Goal: Navigation & Orientation: Find specific page/section

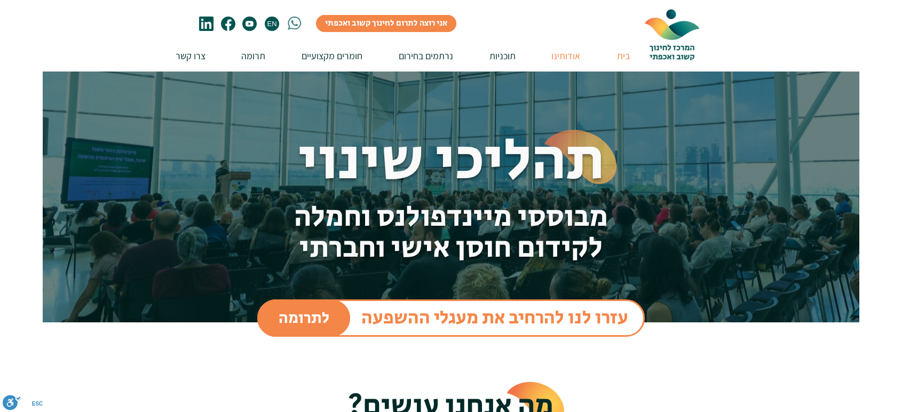
click at [566, 59] on p "אודותינו" at bounding box center [566, 56] width 40 height 30
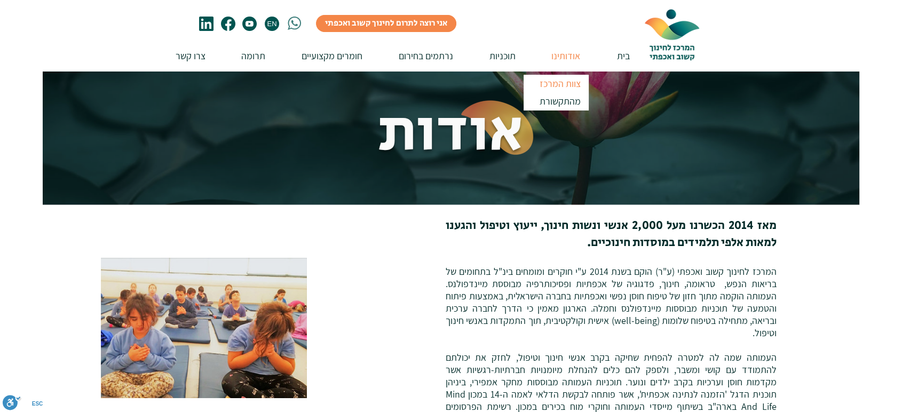
click at [562, 82] on p "צוות המרכז" at bounding box center [560, 84] width 51 height 18
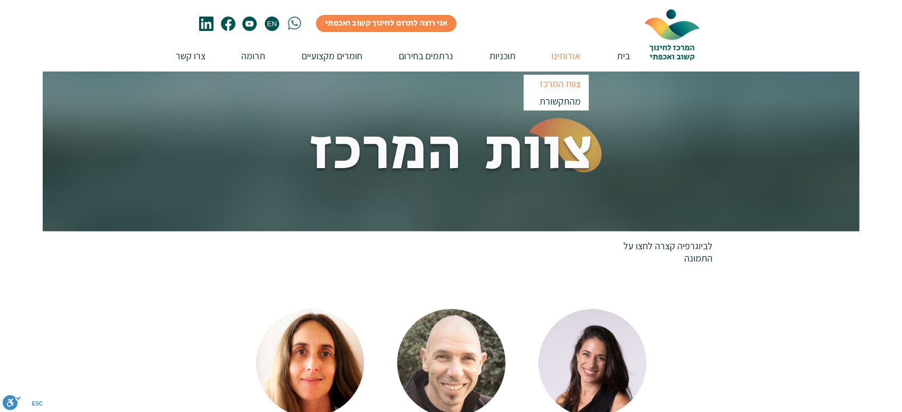
click at [562, 82] on p "צוות המרכז" at bounding box center [560, 84] width 51 height 18
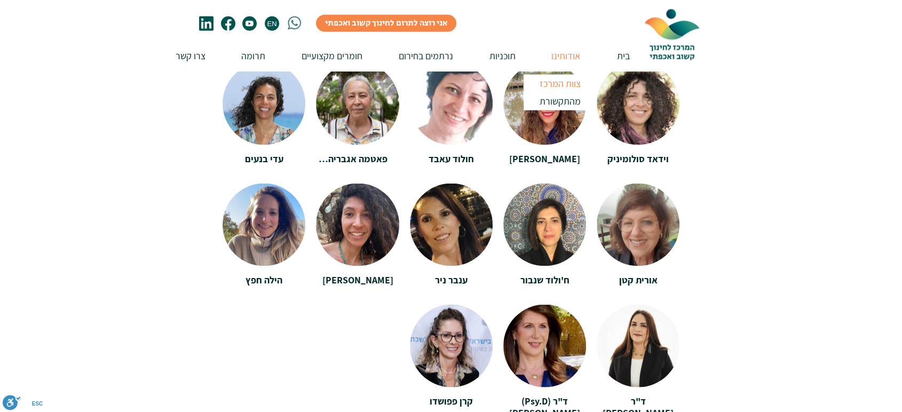
scroll to position [2156, 0]
click at [756, 214] on div at bounding box center [451, 99] width 902 height 652
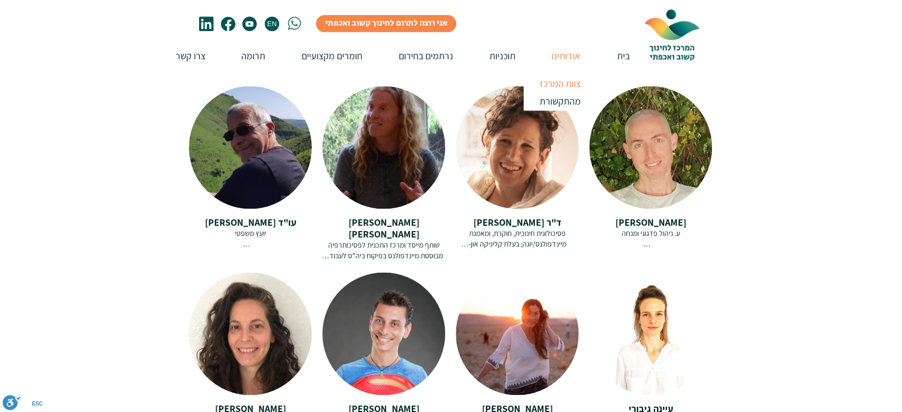
scroll to position [1454, 0]
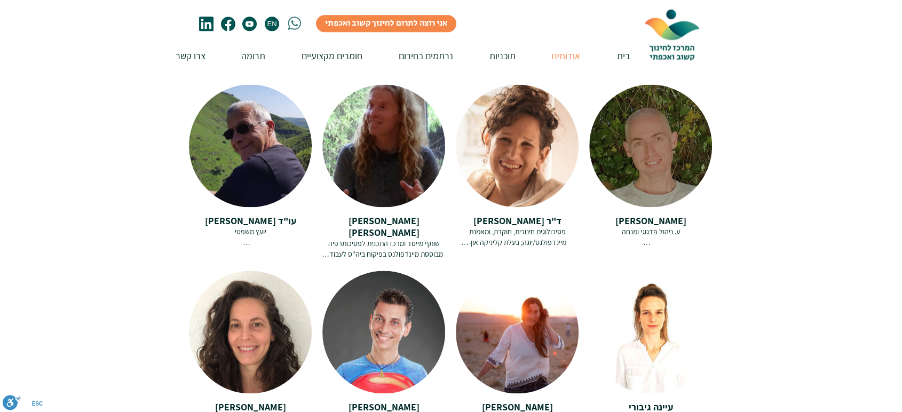
click at [597, 246] on div "[PERSON_NAME] ע. ניהול פדגוגי ומנחה [PERSON_NAME] הוא מנחה סדנאות מוזיקה, מיינד…" at bounding box center [650, 233] width 123 height 53
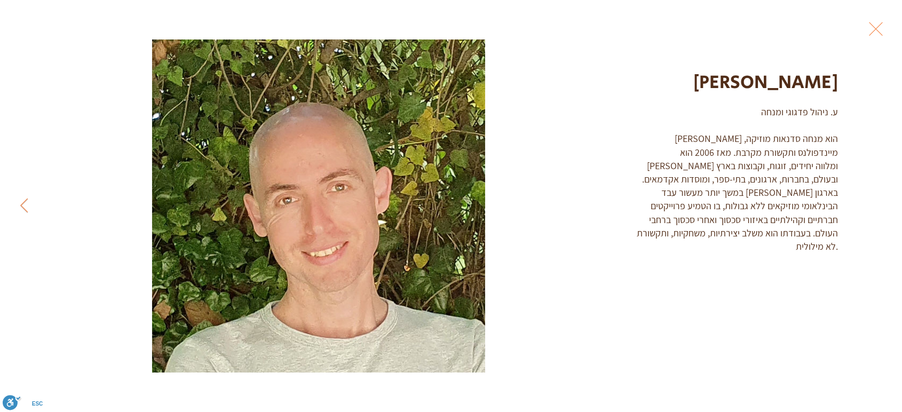
scroll to position [0, 0]
click at [878, 30] on button "Exit expand mode" at bounding box center [876, 27] width 20 height 23
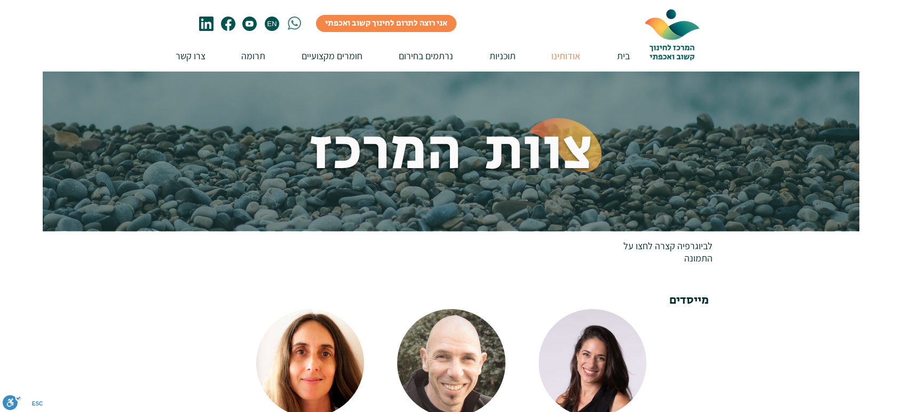
scroll to position [1454, 0]
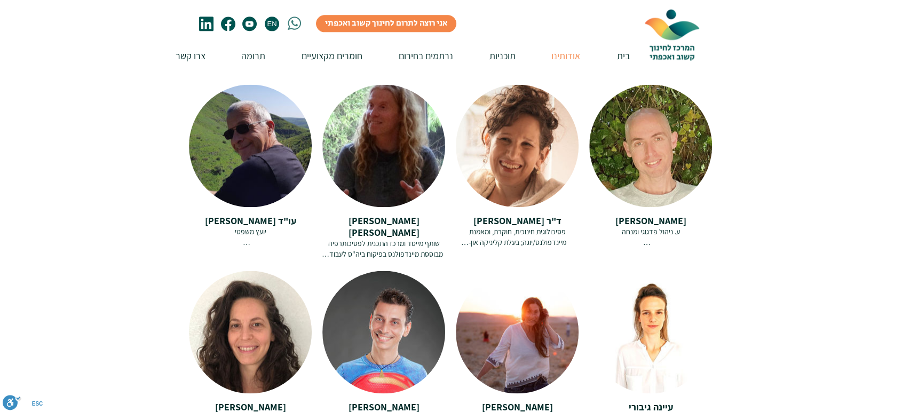
click at [803, 155] on div at bounding box center [451, 254] width 902 height 443
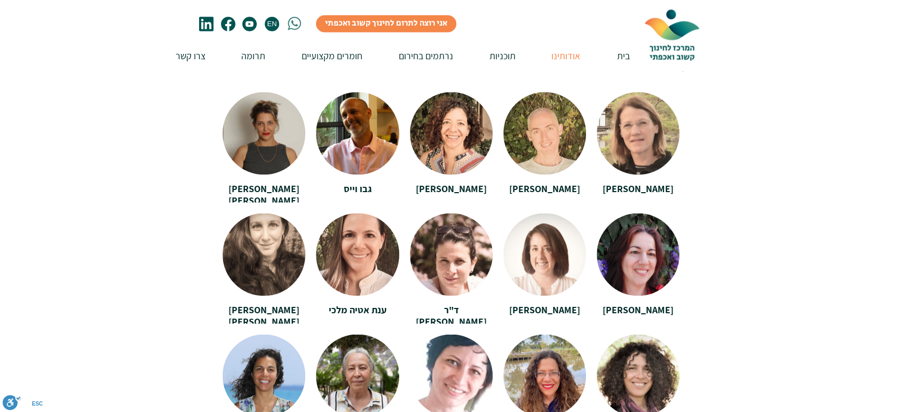
scroll to position [1886, 0]
